Goal: Information Seeking & Learning: Learn about a topic

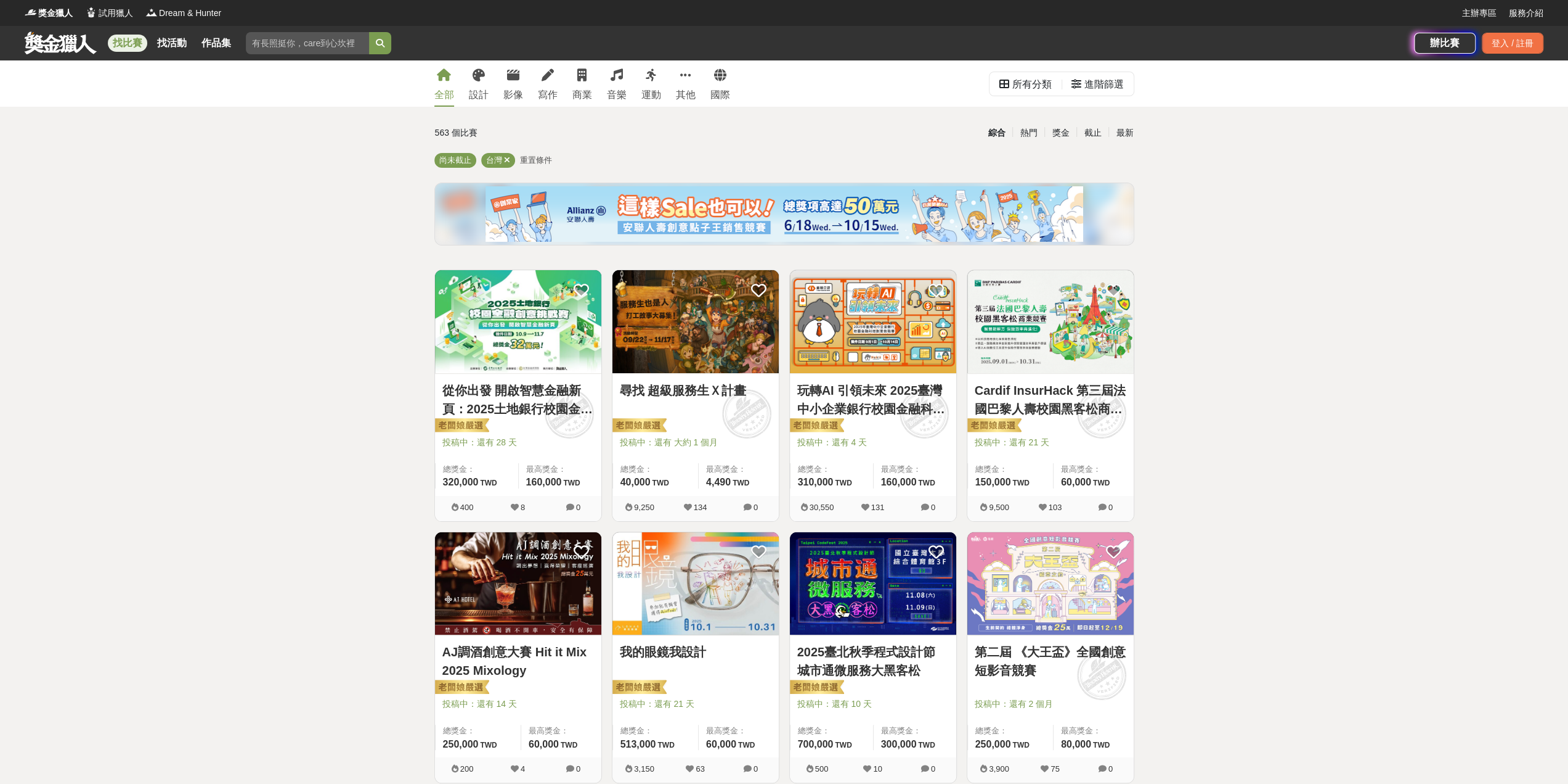
click at [502, 85] on div "全部 設計 影像 寫作 商業 音樂 運動 其他 國際" at bounding box center [582, 83] width 311 height 46
click at [519, 92] on div "影像" at bounding box center [514, 95] width 20 height 15
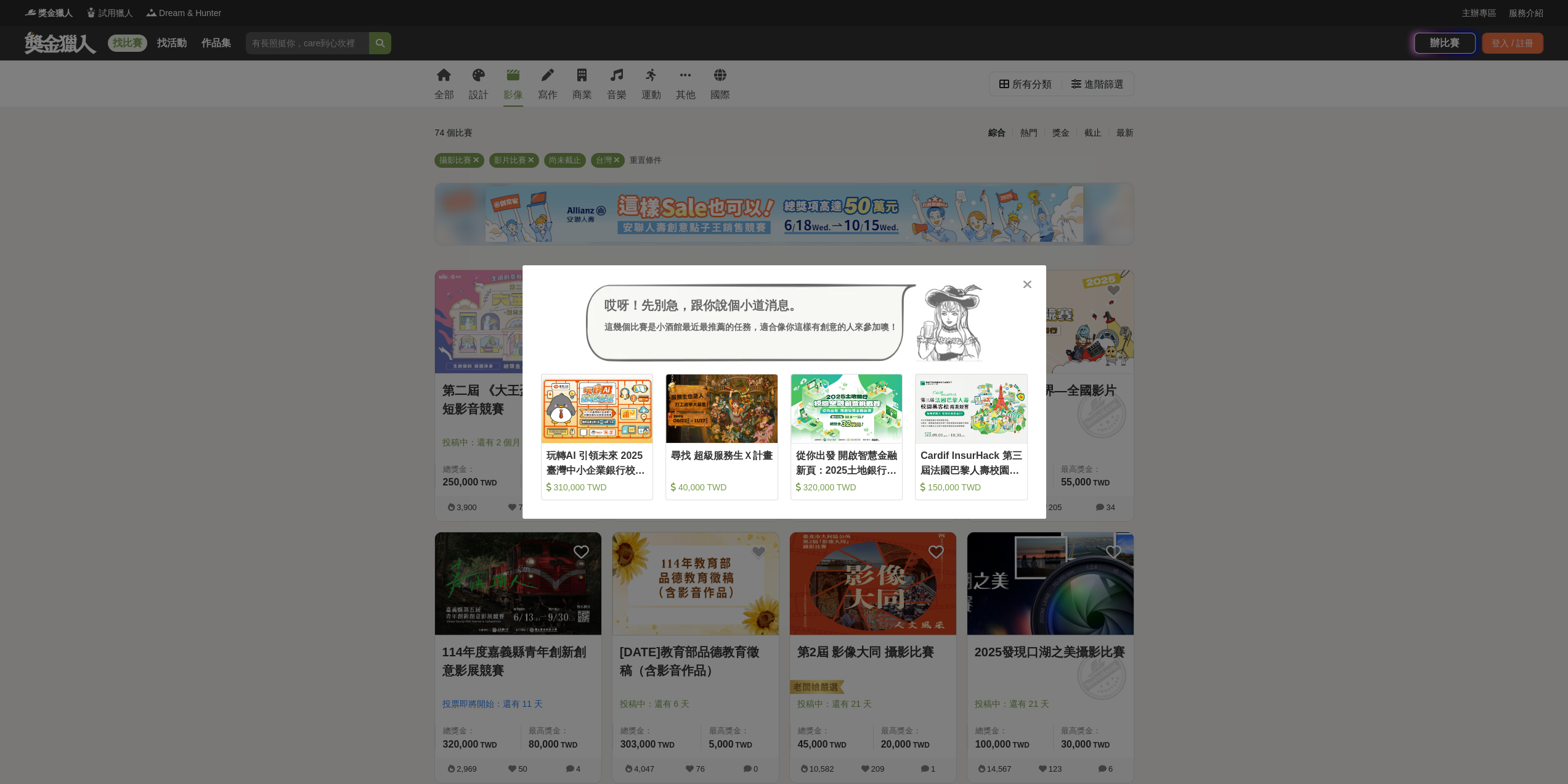
click at [1027, 287] on icon at bounding box center [1028, 284] width 9 height 13
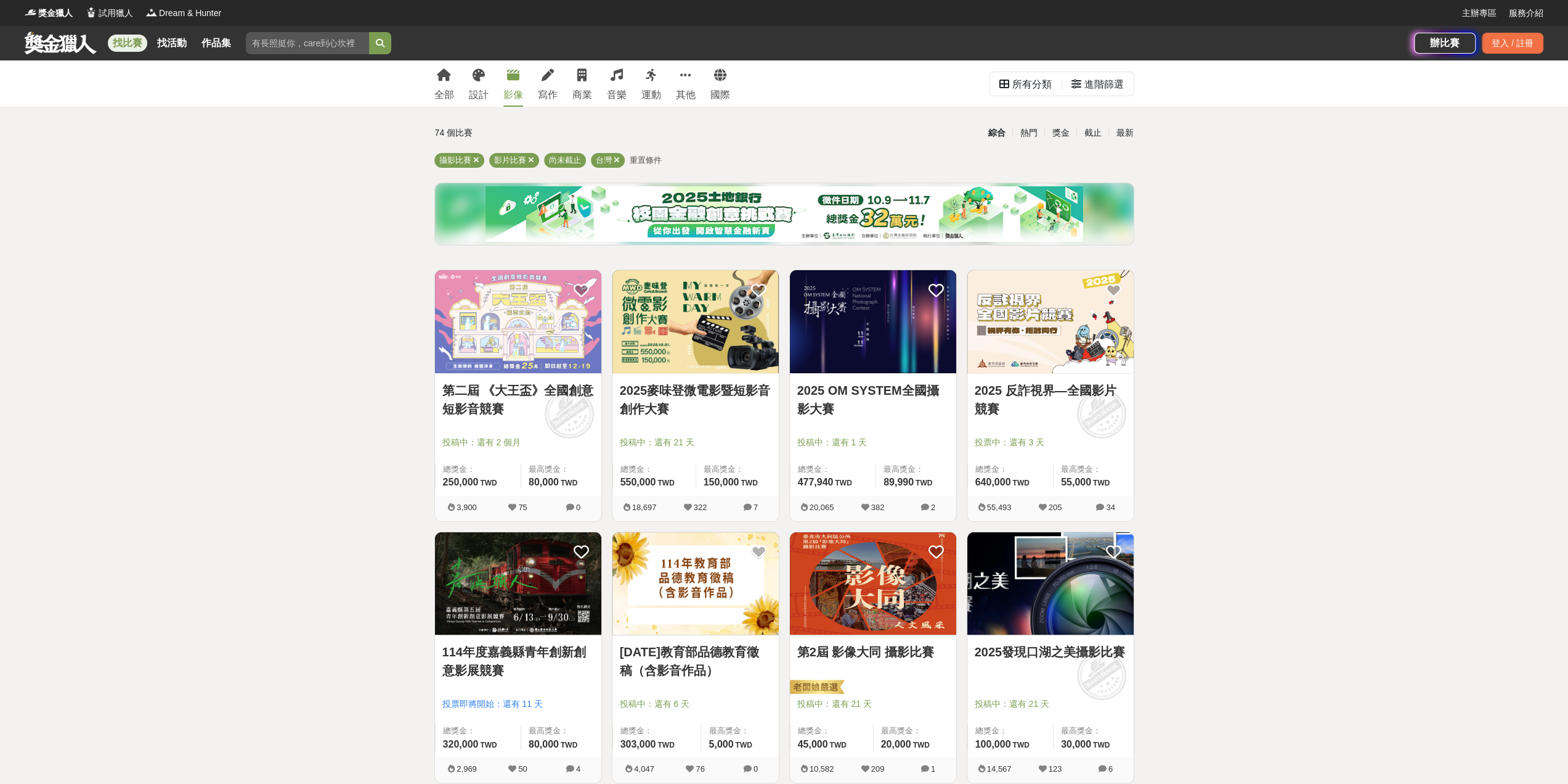
click at [565, 309] on img at bounding box center [518, 321] width 167 height 103
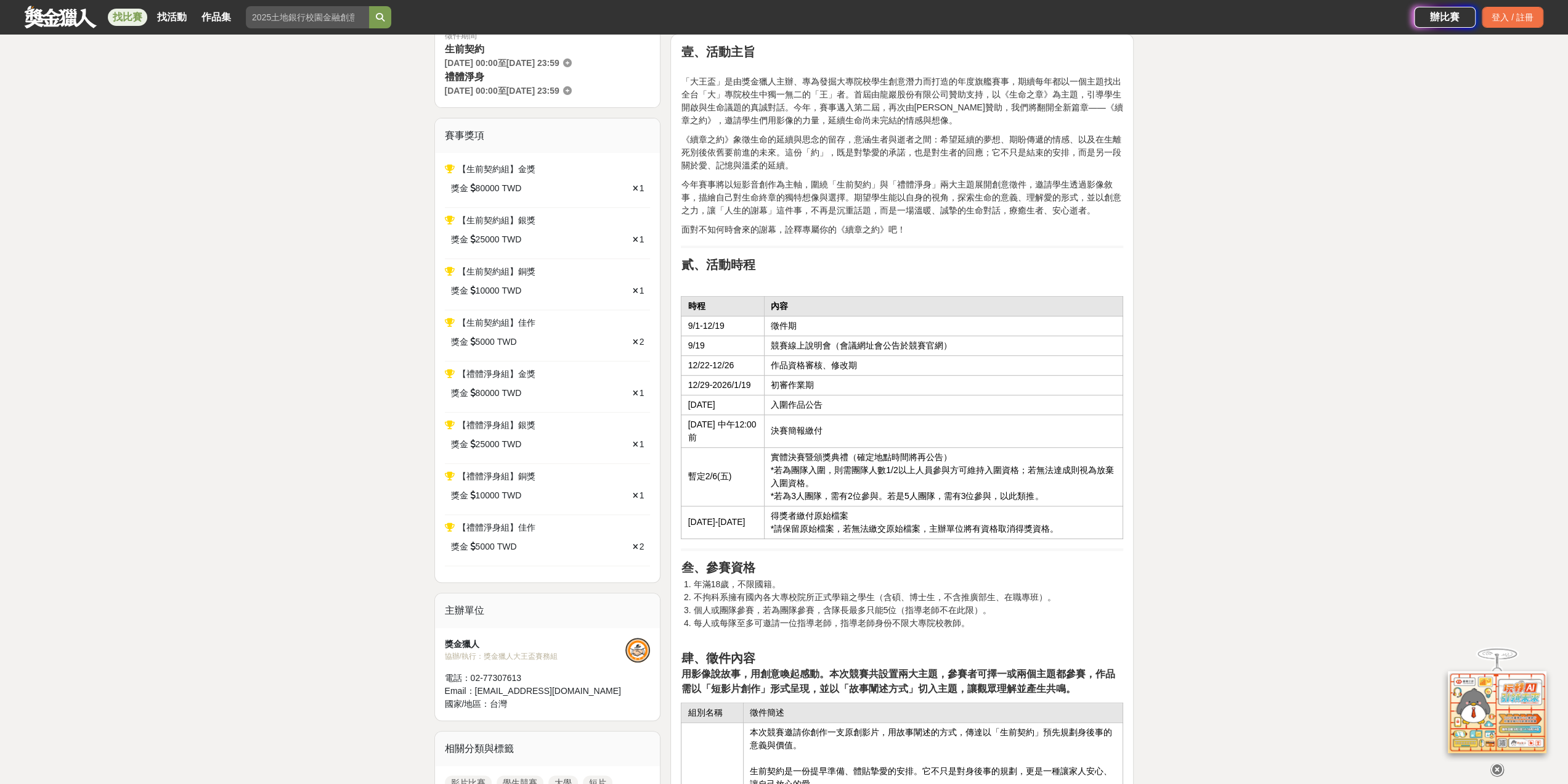
scroll to position [431, 0]
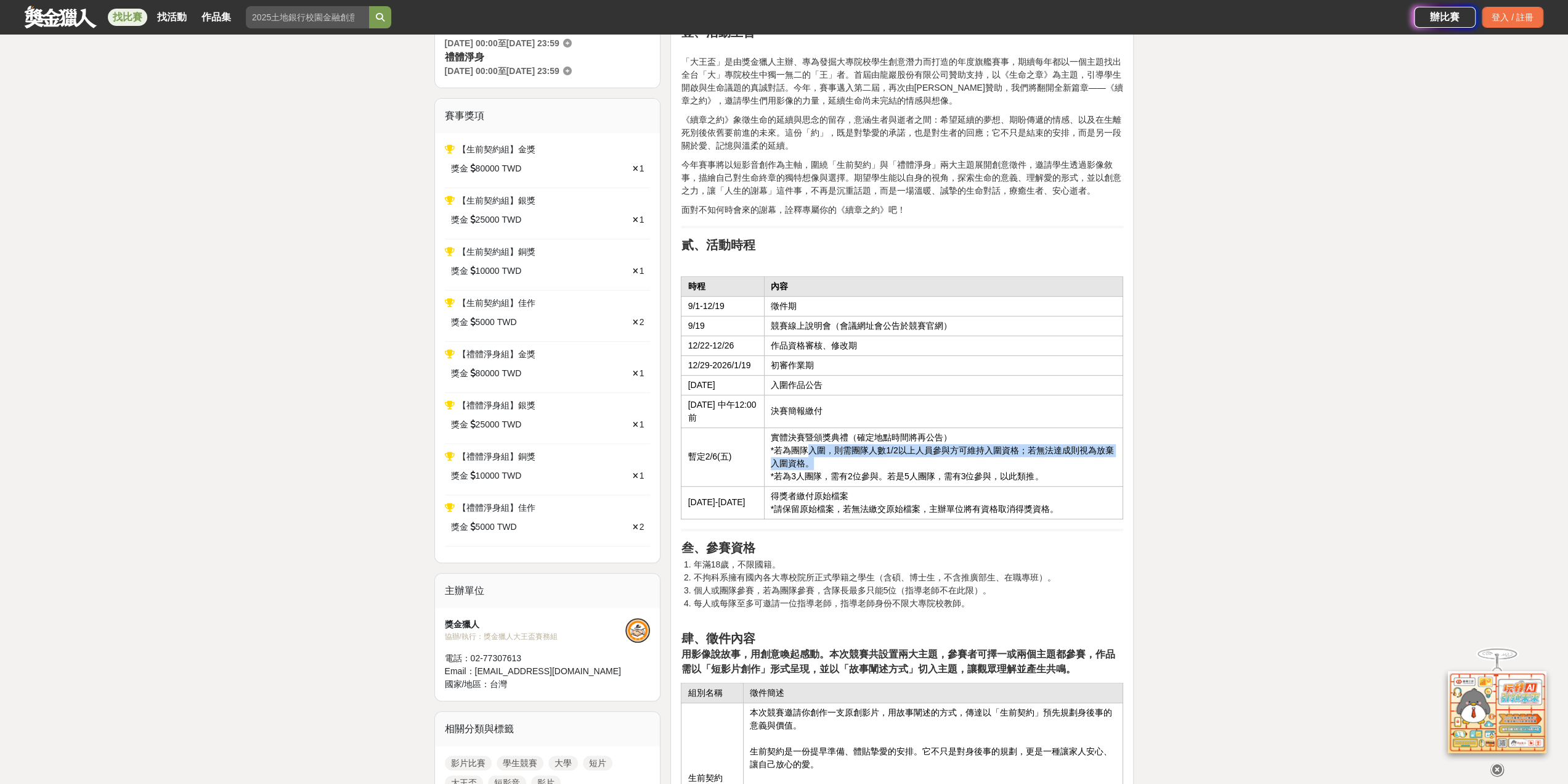
drag, startPoint x: 896, startPoint y: 456, endPoint x: 1035, endPoint y: 468, distance: 139.5
click at [928, 459] on td "實體決賽暨頒獎典禮（確定地點時間將再公告） *若為團隊入圍，則需團隊人數1/2以上人員參與方可維持入圍資格；若無法達成則視為放棄入圍資格。 *若為3人團隊，需…" at bounding box center [944, 457] width 359 height 58
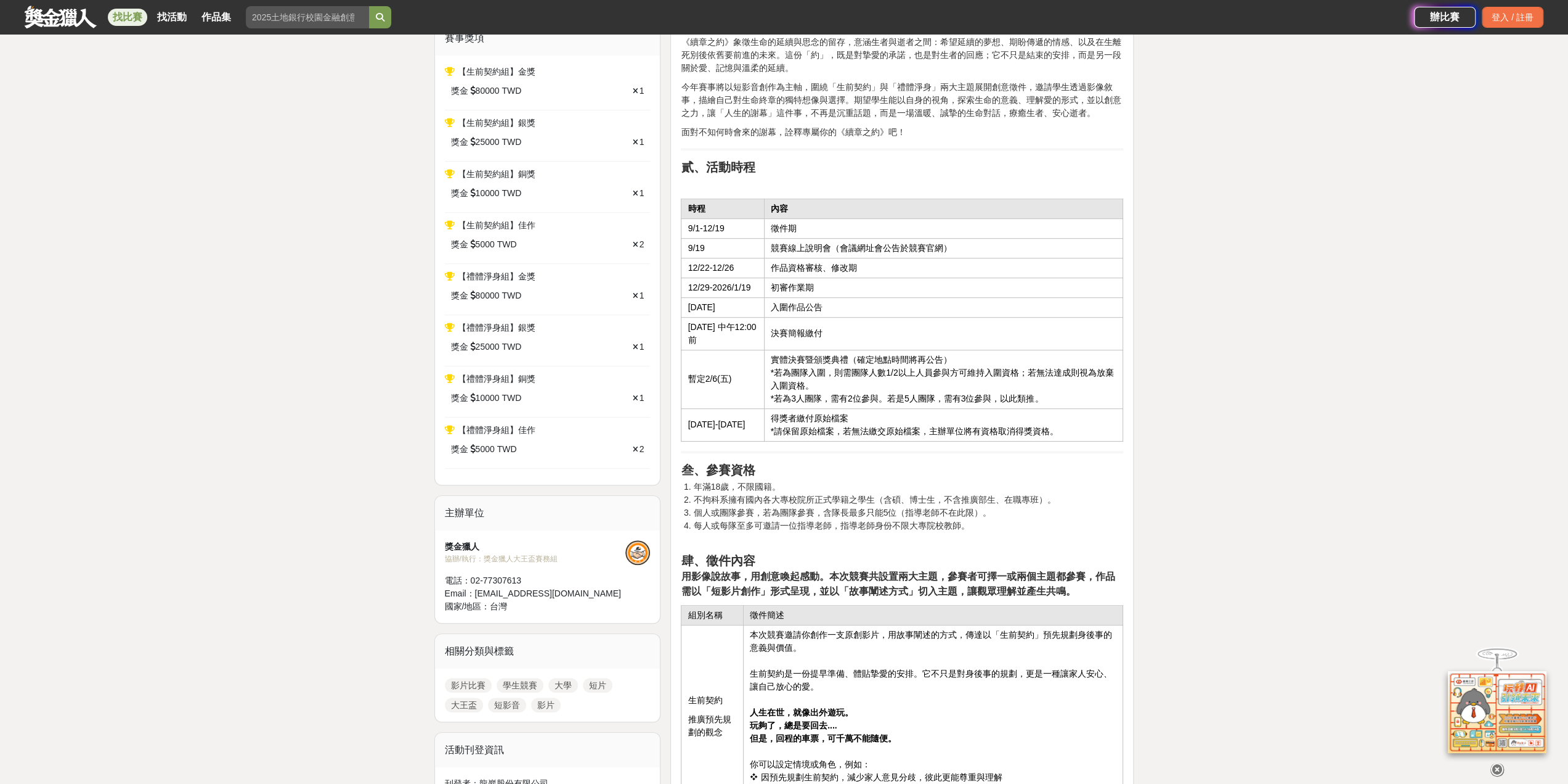
scroll to position [555, 0]
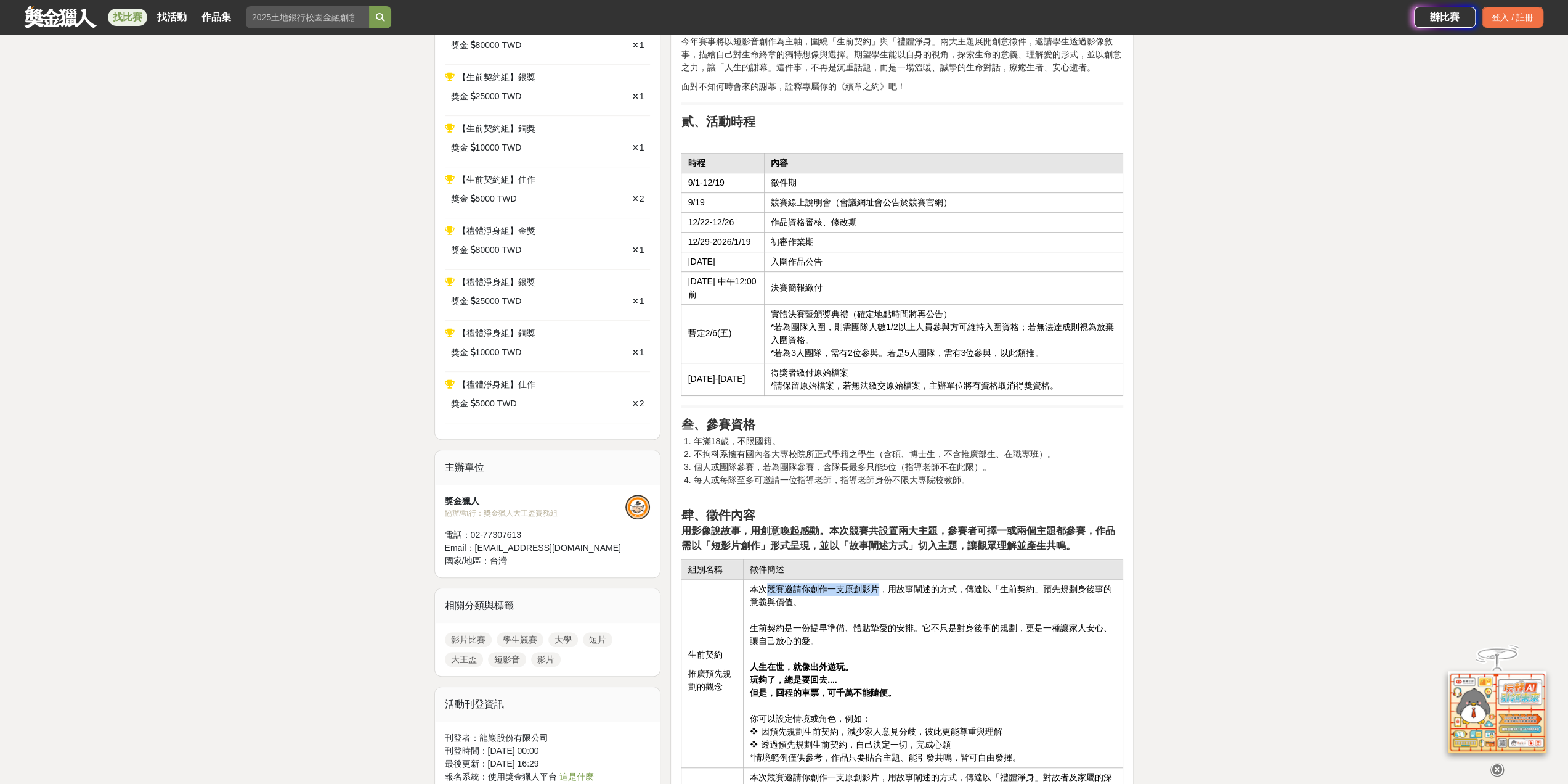
drag, startPoint x: 763, startPoint y: 583, endPoint x: 881, endPoint y: 592, distance: 118.3
click at [881, 592] on td "本次競賽邀請你創作一支原創影片，用故事闡述的方式，傳達以「生前契約」預先規劃身後事的意義與價值。 生前契約是一份提早準備、體貼摯愛的安排。它不只是對身後事的規…" at bounding box center [933, 674] width 380 height 188
click at [918, 590] on td "本次競賽邀請你創作一支原創影片，用故事闡述的方式，傳達以「生前契約」預先規劃身後事的意義與價值。 生前契約是一份提早準備、體貼摯愛的安排。它不只是對身後事的規…" at bounding box center [933, 674] width 380 height 188
drag, startPoint x: 913, startPoint y: 583, endPoint x: 1046, endPoint y: 593, distance: 133.4
click at [1046, 593] on td "本次競賽邀請你創作一支原創影片，用故事闡述的方式，傳達以「生前契約」預先規劃身後事的意義與價值。 生前契約是一份提早準備、體貼摯愛的安排。它不只是對身後事的規…" at bounding box center [933, 674] width 380 height 188
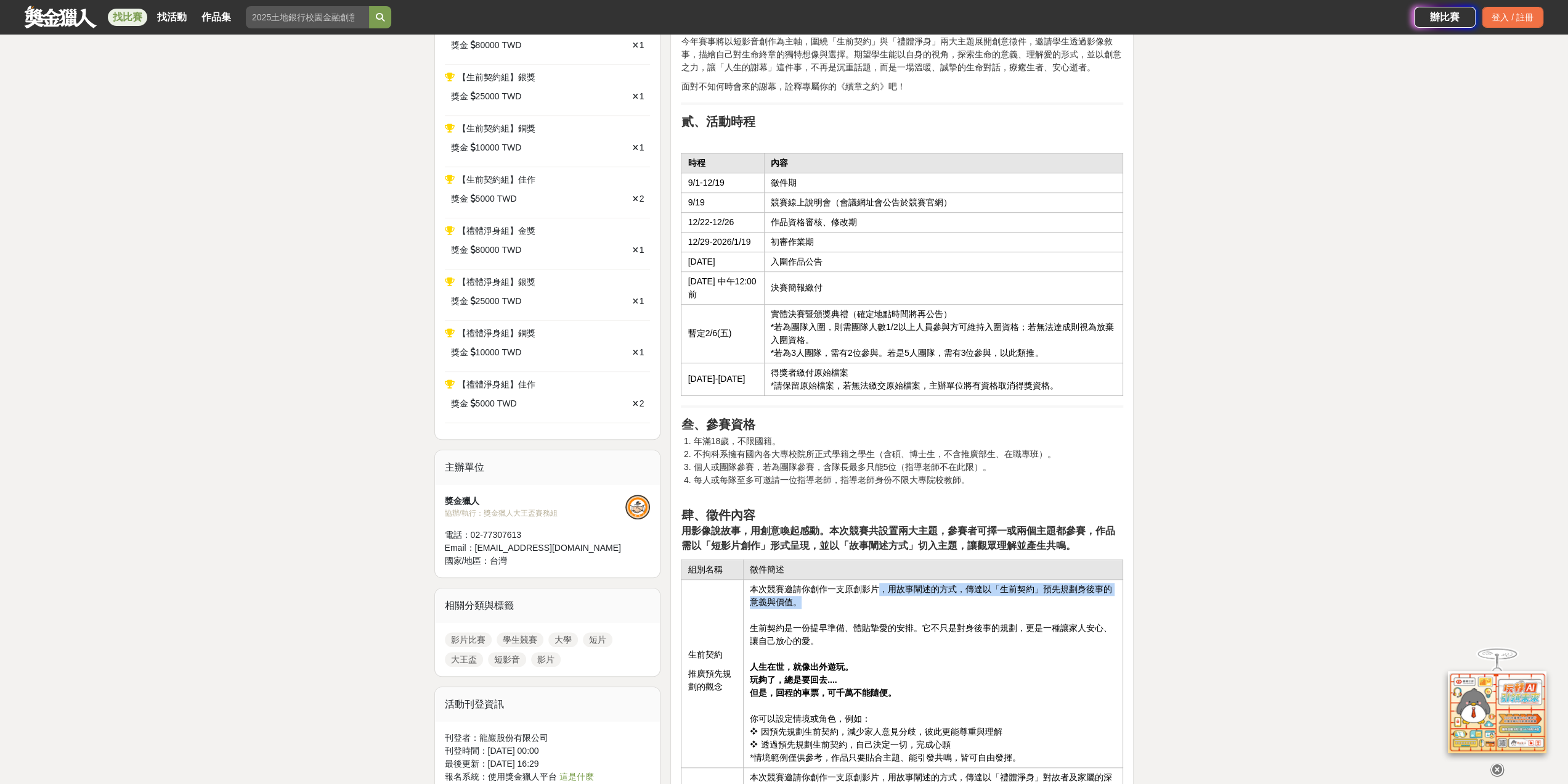
click at [983, 590] on td "本次競賽邀請你創作一支原創影片，用故事闡述的方式，傳達以「生前契約」預先規劃身後事的意義與價值。 生前契約是一份提早準備、體貼摯愛的安排。它不只是對身後事的規…" at bounding box center [933, 674] width 380 height 188
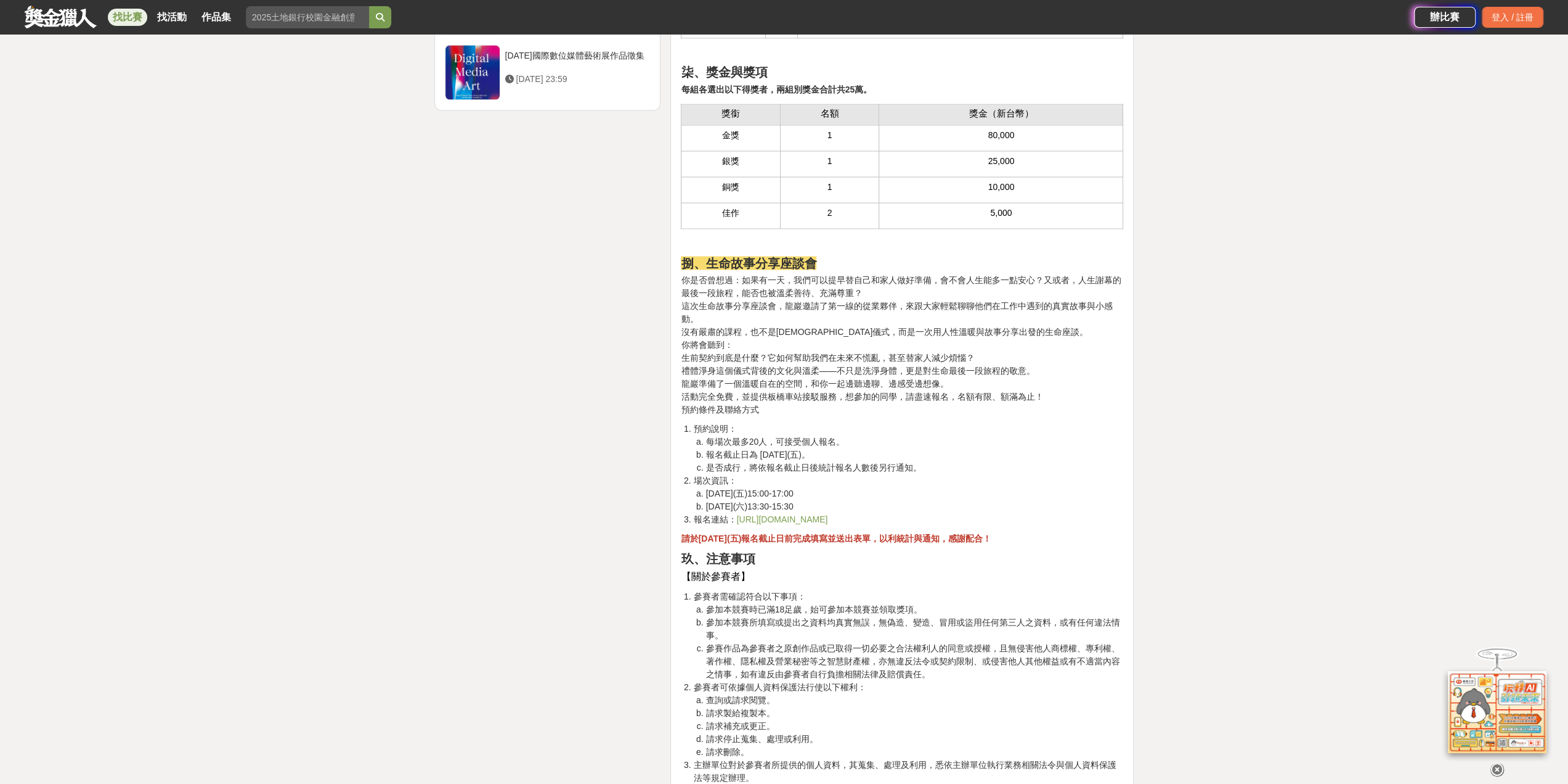
scroll to position [2282, 0]
